Goal: Information Seeking & Learning: Learn about a topic

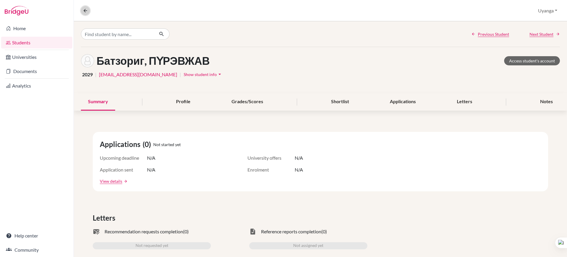
click at [86, 9] on icon at bounding box center [85, 10] width 5 height 5
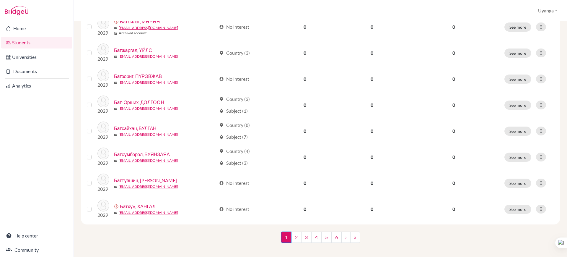
scroll to position [419, 0]
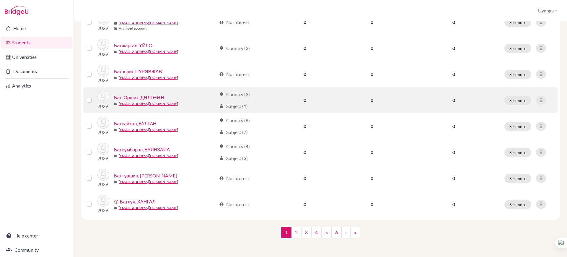
click at [130, 98] on link "Бат-Орших, ДӨЛГӨӨН" at bounding box center [139, 97] width 50 height 7
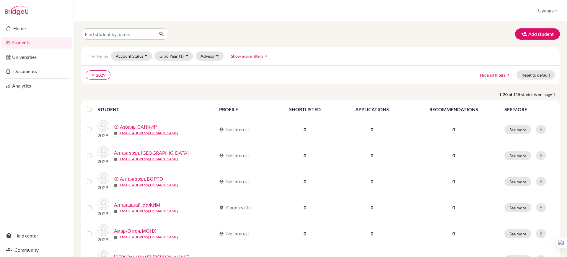
click at [139, 97] on div "Add student filter_list Filter by Account Status Active accounts Archived accou…" at bounding box center [320, 138] width 493 height 235
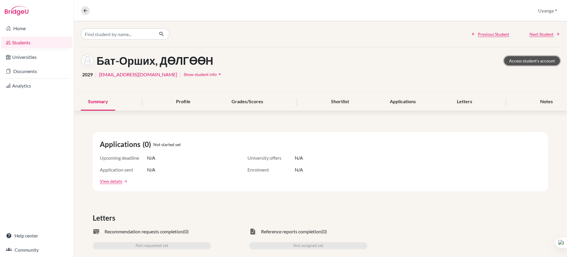
click at [519, 61] on link "Access student's account" at bounding box center [532, 60] width 56 height 9
click at [84, 8] on icon at bounding box center [85, 10] width 5 height 5
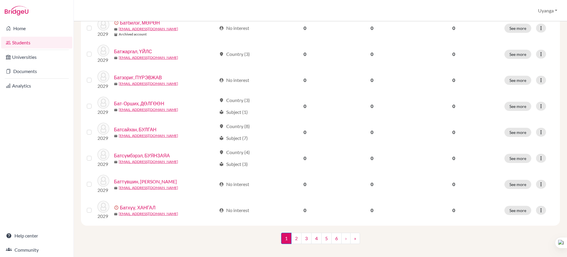
scroll to position [414, 0]
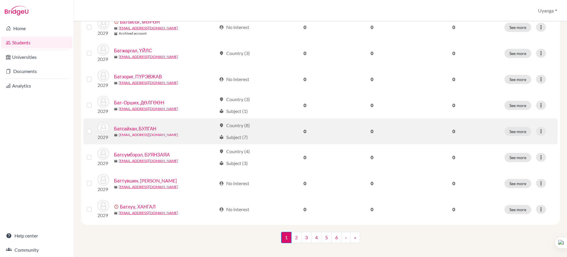
click at [140, 134] on link "[EMAIL_ADDRESS][DOMAIN_NAME]" at bounding box center [148, 134] width 59 height 5
click at [147, 127] on link "Батсайхан, БУЛГАН" at bounding box center [135, 128] width 43 height 7
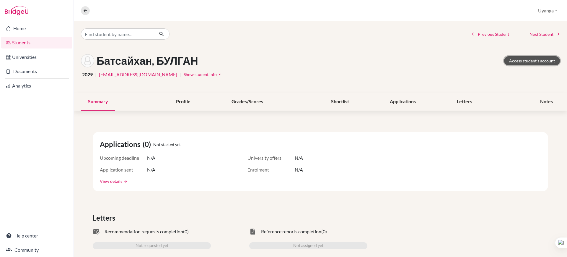
click at [524, 59] on link "Access student's account" at bounding box center [532, 60] width 56 height 9
